Goal: Navigation & Orientation: Find specific page/section

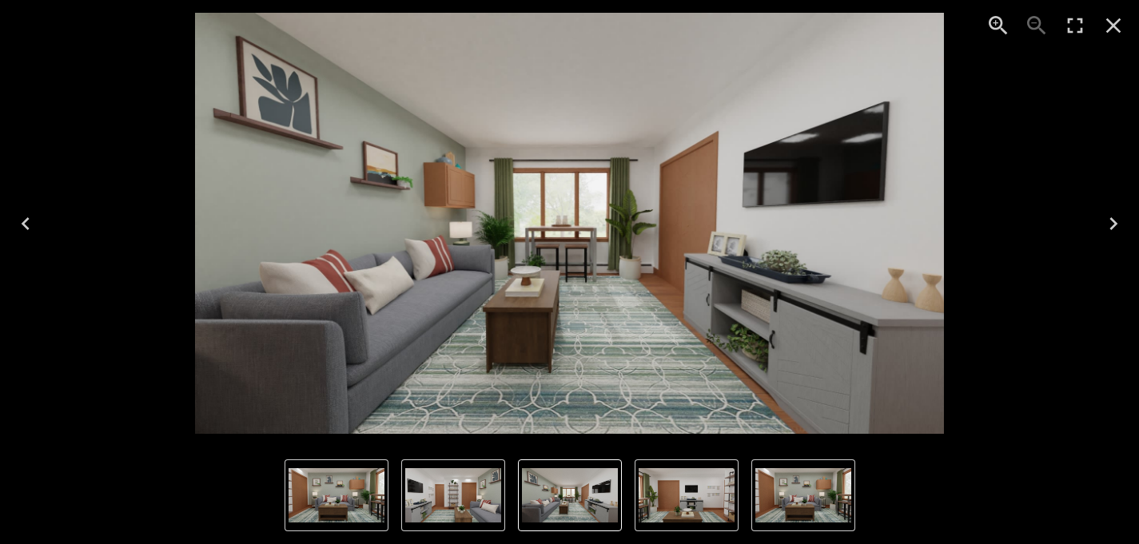
scroll to position [2020, 0]
click at [1110, 28] on icon "Close" at bounding box center [1113, 25] width 15 height 15
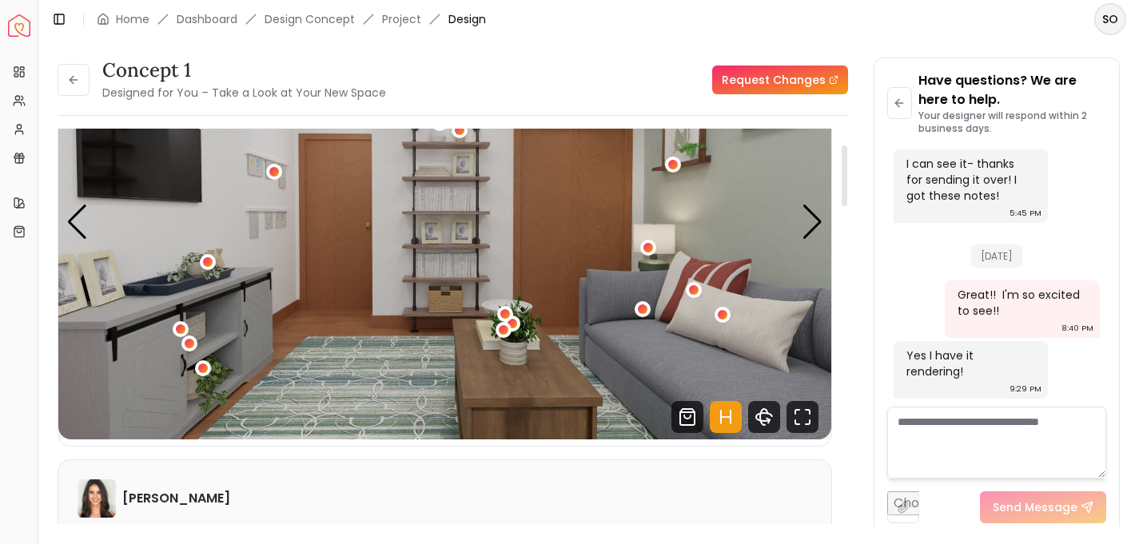
scroll to position [89, 0]
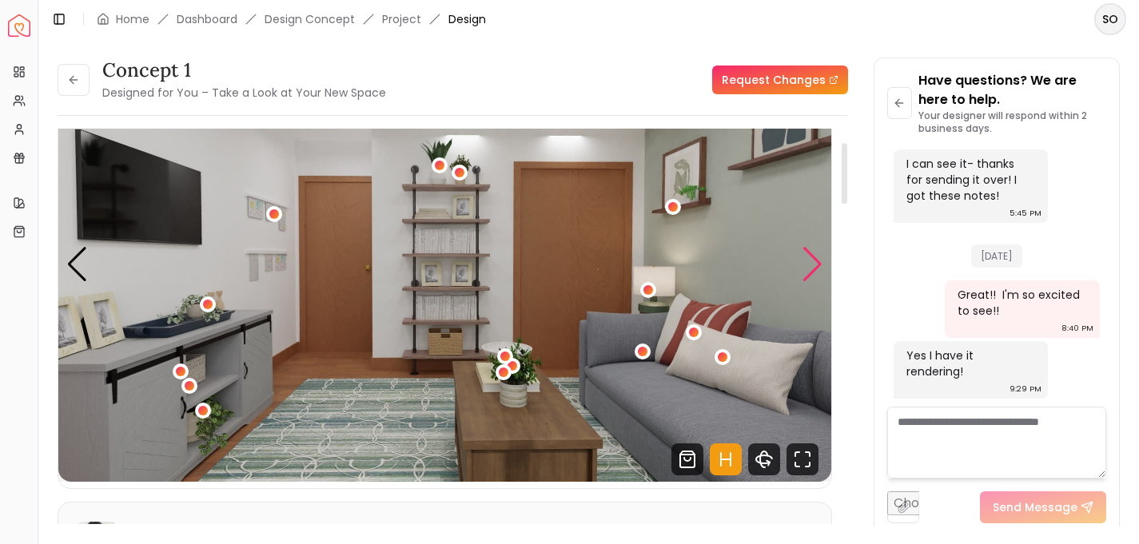
click at [809, 261] on div "Next slide" at bounding box center [812, 264] width 22 height 35
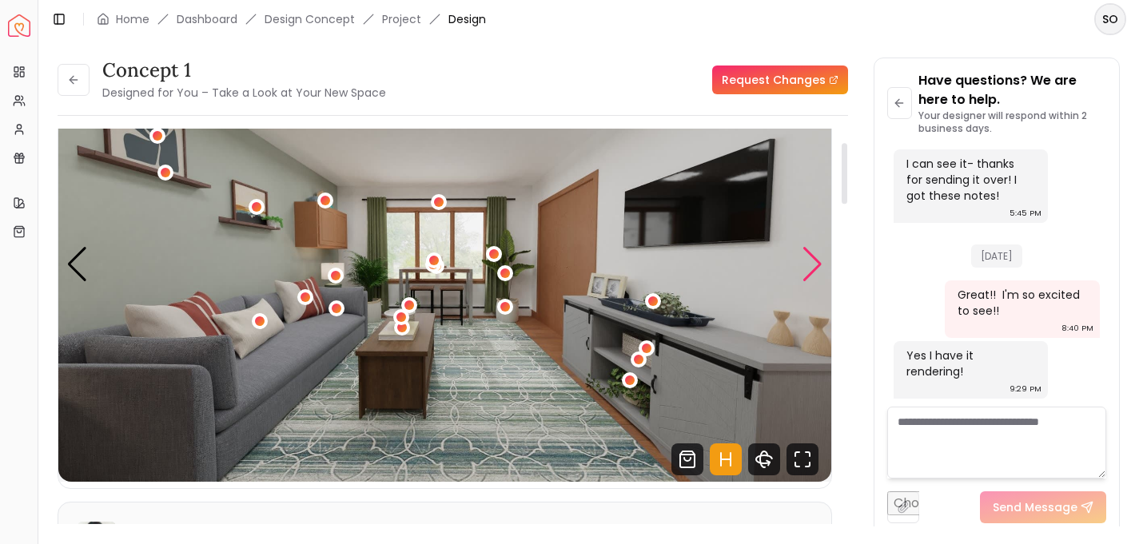
click at [812, 261] on div "Next slide" at bounding box center [812, 264] width 22 height 35
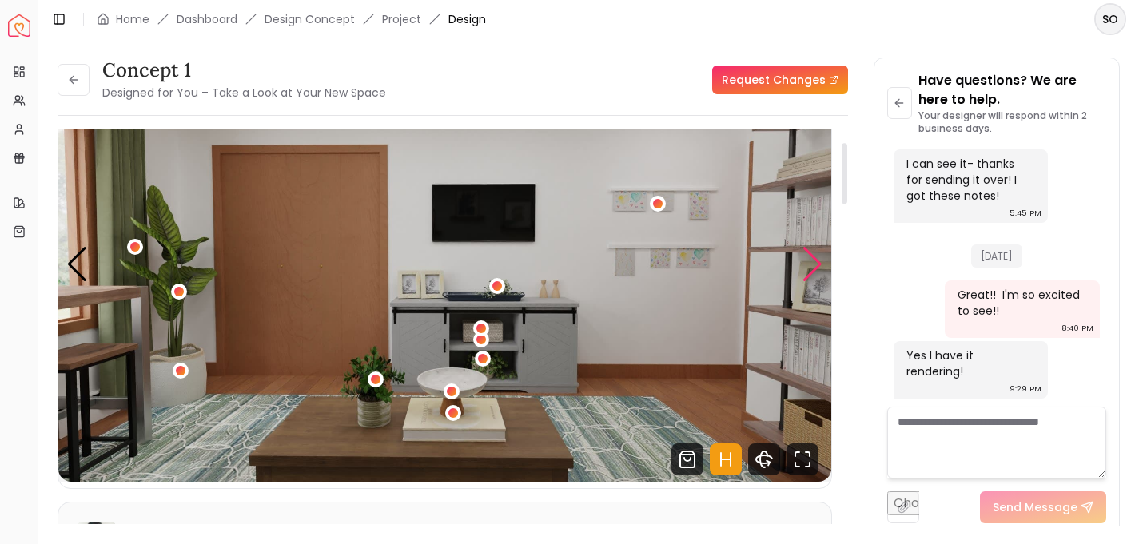
click at [812, 261] on div "Next slide" at bounding box center [812, 264] width 22 height 35
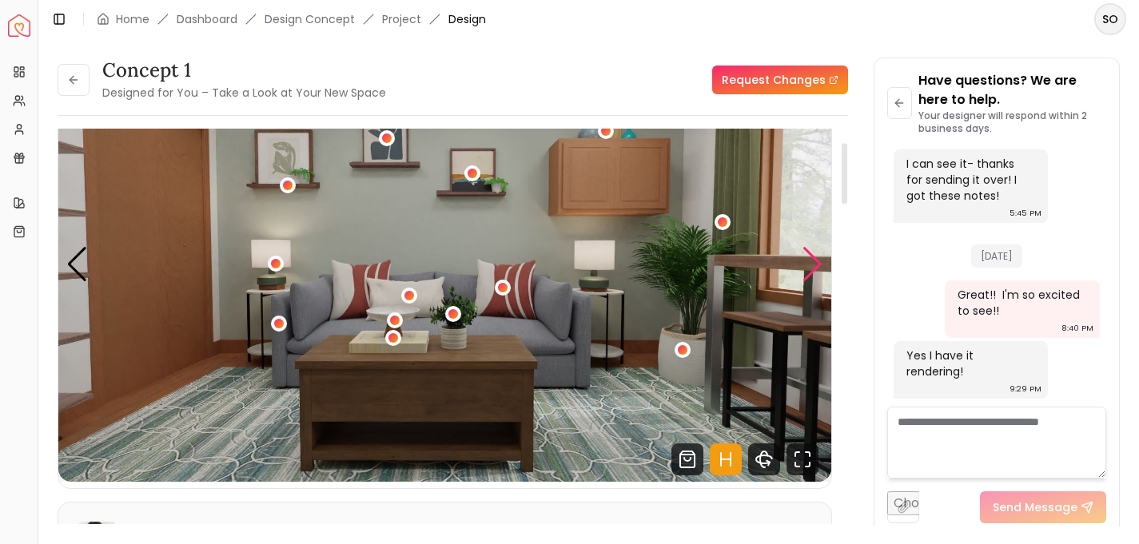
click at [812, 261] on div "Next slide" at bounding box center [812, 264] width 22 height 35
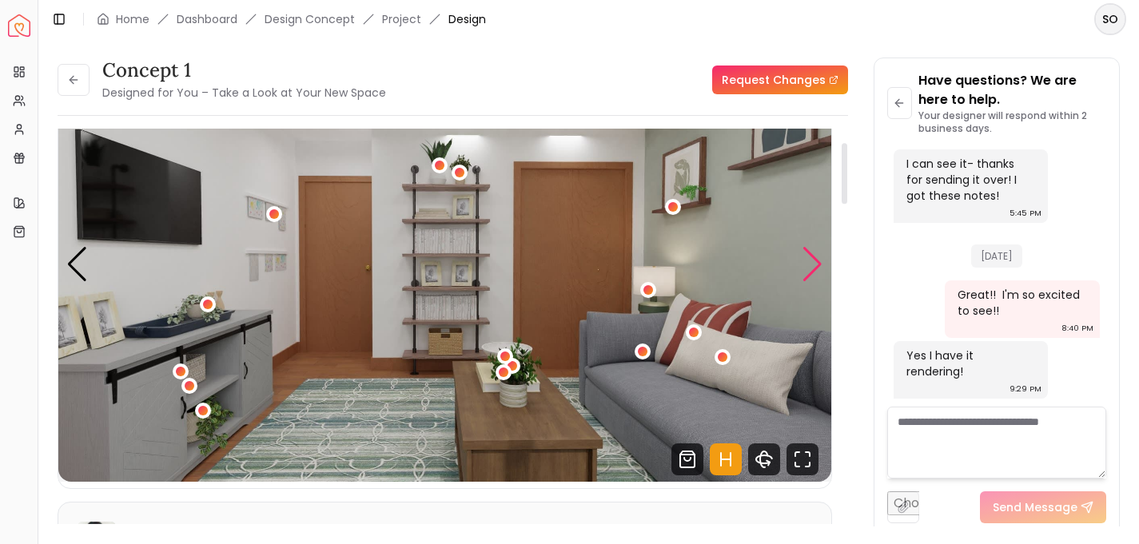
click at [812, 261] on div "Next slide" at bounding box center [812, 264] width 22 height 35
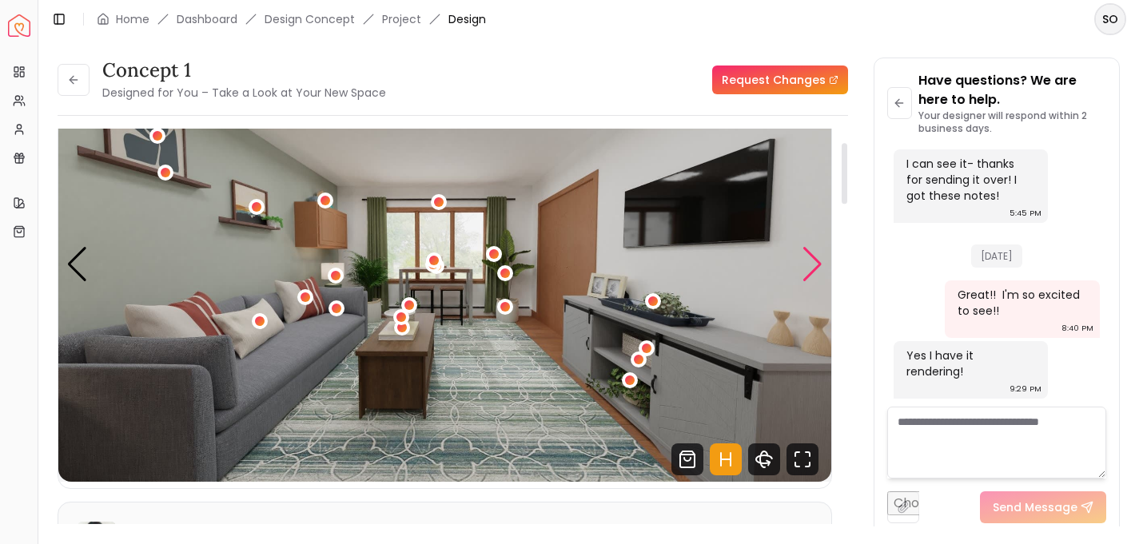
click at [812, 261] on div "Next slide" at bounding box center [812, 264] width 22 height 35
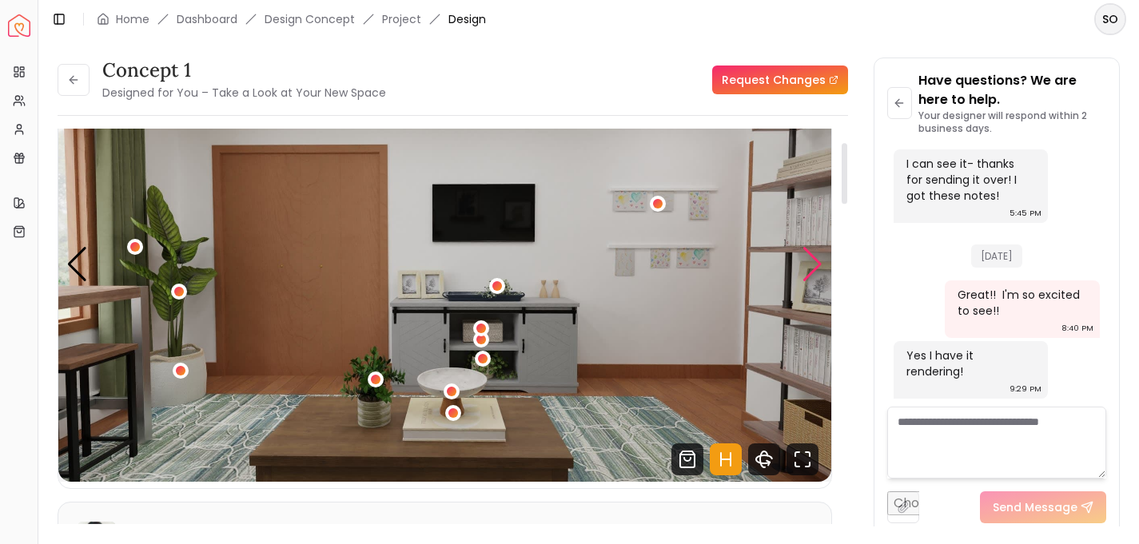
click at [812, 261] on div "Next slide" at bounding box center [812, 264] width 22 height 35
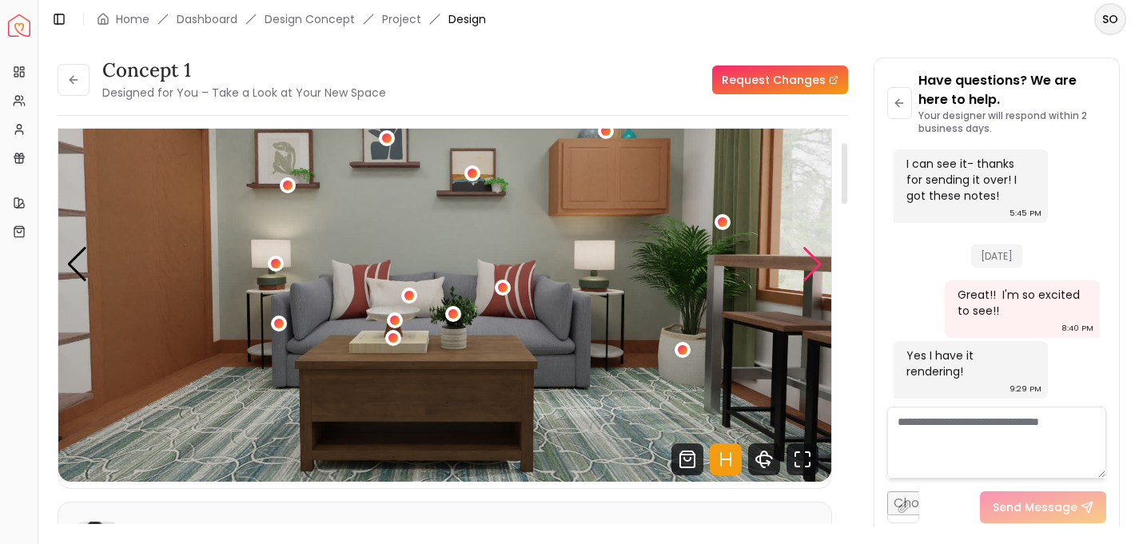
click at [812, 261] on div "Next slide" at bounding box center [812, 264] width 22 height 35
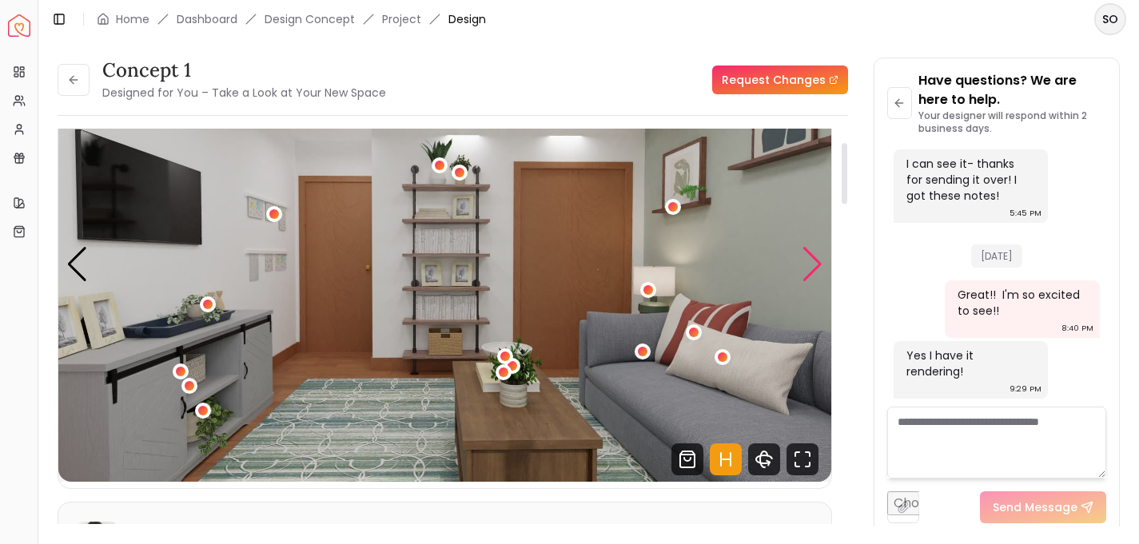
click at [812, 261] on div "Next slide" at bounding box center [812, 264] width 22 height 35
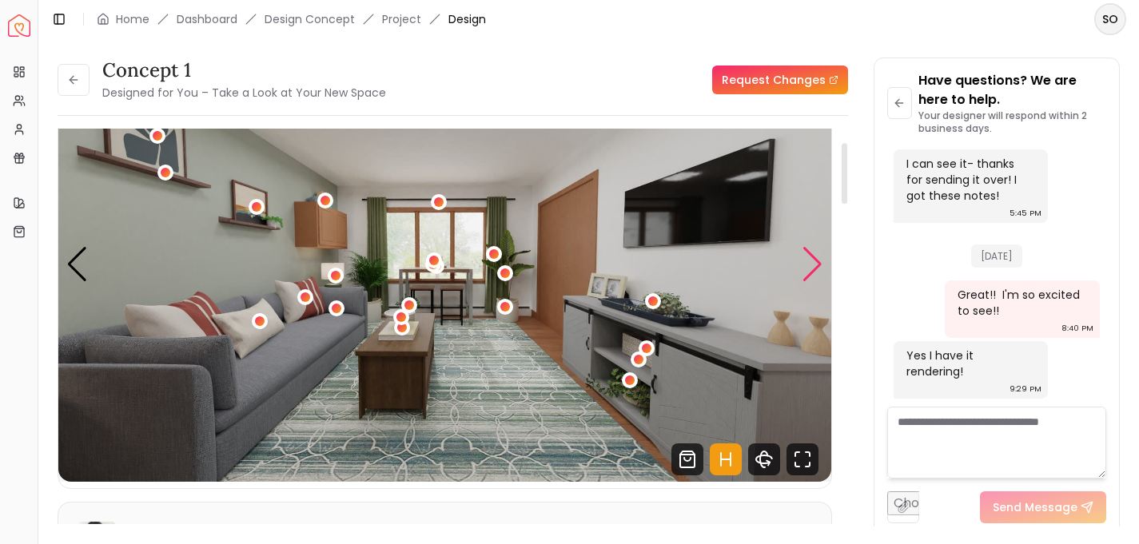
click at [808, 266] on div "Next slide" at bounding box center [812, 264] width 22 height 35
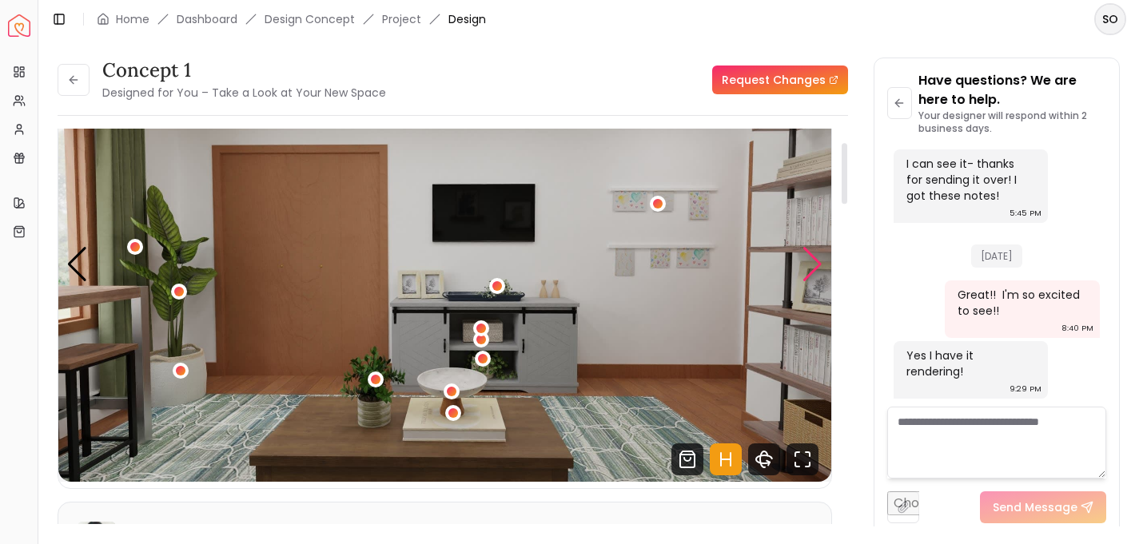
click at [808, 266] on div "Next slide" at bounding box center [812, 264] width 22 height 35
